Goal: Task Accomplishment & Management: Use online tool/utility

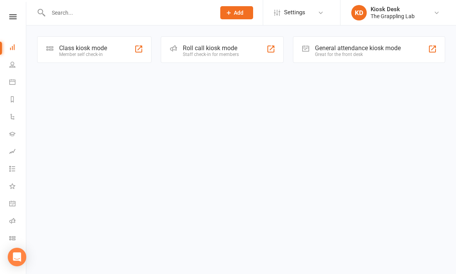
click at [101, 52] on div "Member self check-in" at bounding box center [83, 54] width 48 height 5
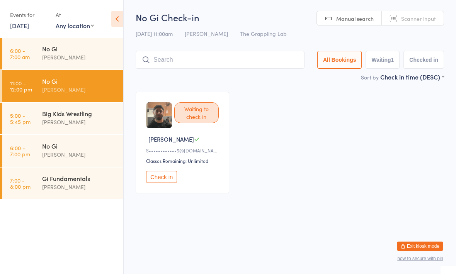
click at [308, 91] on div "Waiting to check in Salim M S••••••••••••5@gmail.com Classes Remaining: Unlimit…" at bounding box center [290, 142] width 322 height 115
click at [238, 64] on input "search" at bounding box center [220, 60] width 169 height 18
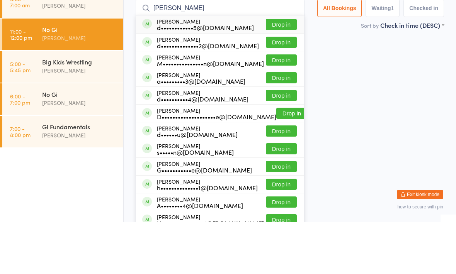
type input "Dani"
click at [273, 88] on button "Drop in" at bounding box center [281, 93] width 31 height 11
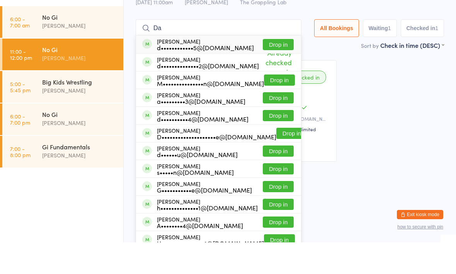
type input "D"
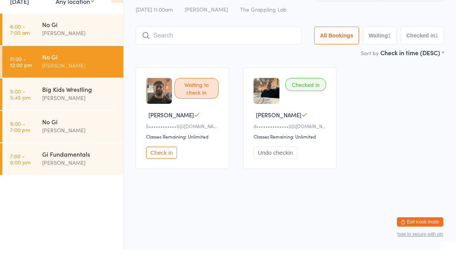
click at [415, 90] on div "Waiting to check in Salim M S••••••••••••5@gmail.com Classes Remaining: Unlimit…" at bounding box center [290, 142] width 322 height 115
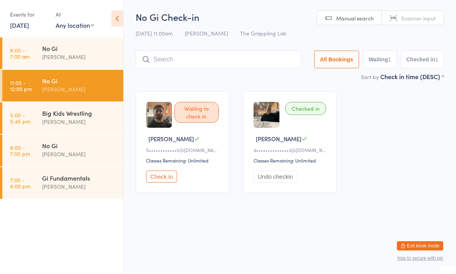
click at [37, 157] on link "6:00 - 7:00 pm No Gi Nathan Ellery" at bounding box center [62, 151] width 121 height 32
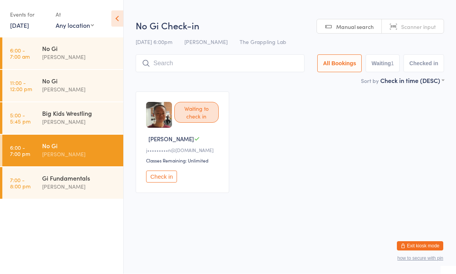
click at [37, 92] on link "11:00 - 12:00 pm No Gi Nathan Ellery" at bounding box center [62, 86] width 121 height 32
